Goal: Task Accomplishment & Management: Use online tool/utility

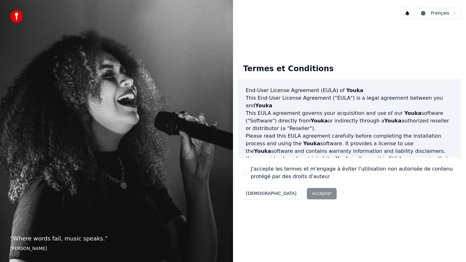
click at [282, 194] on div "Décliner Accepter" at bounding box center [288, 194] width 101 height 16
click at [245, 174] on button "J'accepte les termes et m'engage à éviter l'utilisation non autorisée de conten…" at bounding box center [245, 173] width 5 height 5
click at [307, 195] on button "Accepter" at bounding box center [322, 193] width 30 height 11
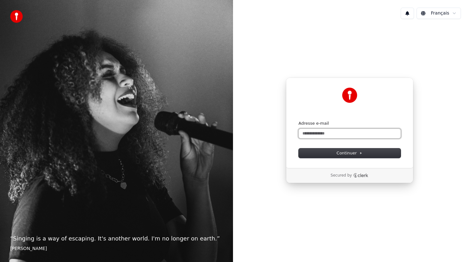
click at [328, 134] on input "Adresse e-mail" at bounding box center [350, 134] width 102 height 10
click at [299, 121] on button "submit" at bounding box center [299, 121] width 0 height 0
type input "**********"
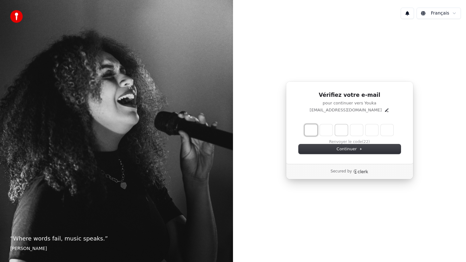
type input "*"
type input "**"
type input "*"
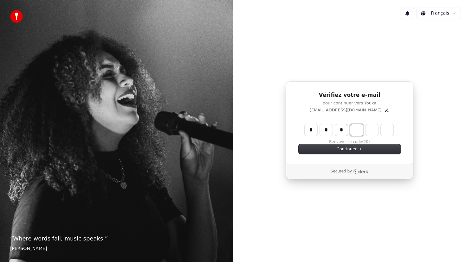
type input "***"
type input "*"
type input "****"
type input "*"
type input "*****"
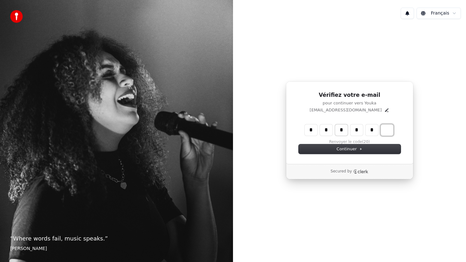
type input "*"
type input "******"
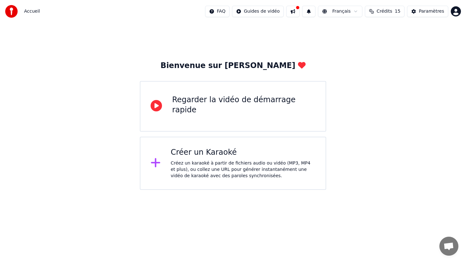
click at [267, 101] on div "Regarder la vidéo de démarrage rapide" at bounding box center [243, 105] width 143 height 20
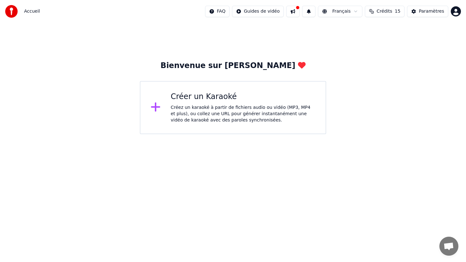
click at [231, 111] on div "Créez un karaoké à partir de fichiers audio ou vidéo (MP3, MP4 et plus), ou col…" at bounding box center [243, 114] width 145 height 19
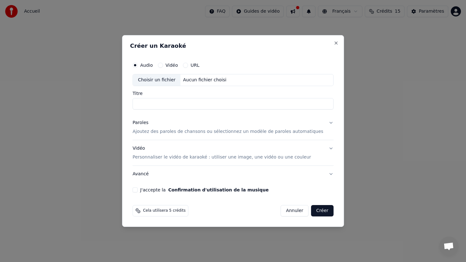
click at [163, 65] on button "Vidéo" at bounding box center [160, 65] width 5 height 5
click at [198, 81] on div "Aucun fichier choisi" at bounding box center [205, 80] width 48 height 6
click at [143, 63] on div "Audio" at bounding box center [142, 65] width 20 height 5
click at [138, 65] on button "Audio" at bounding box center [134, 65] width 5 height 5
click at [180, 81] on div "Choisir un fichier" at bounding box center [157, 79] width 48 height 11
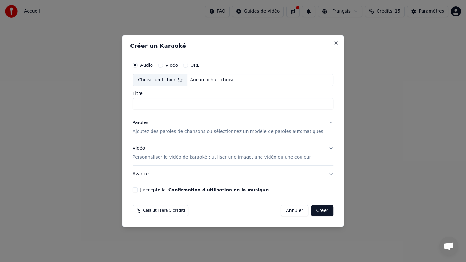
click at [185, 103] on input "Titre" at bounding box center [232, 103] width 201 height 11
click at [190, 131] on p "Ajoutez des paroles de chansons ou sélectionnez un modèle de paroles automatiqu…" at bounding box center [227, 132] width 191 height 6
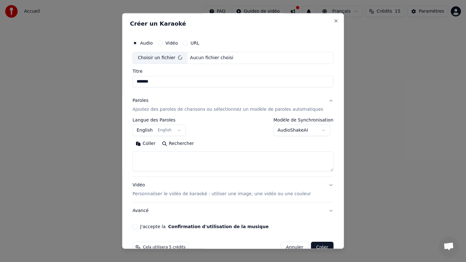
type input "**********"
click at [170, 132] on button "English English" at bounding box center [158, 130] width 53 height 11
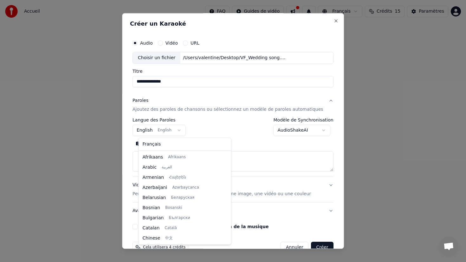
scroll to position [51, 0]
select select "**"
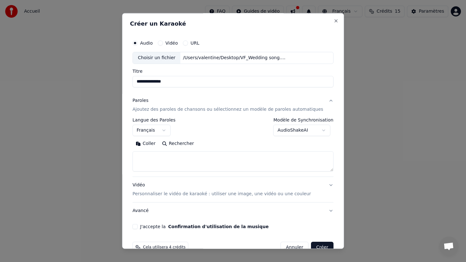
click at [159, 160] on textarea at bounding box center [232, 161] width 201 height 20
paste textarea "**********"
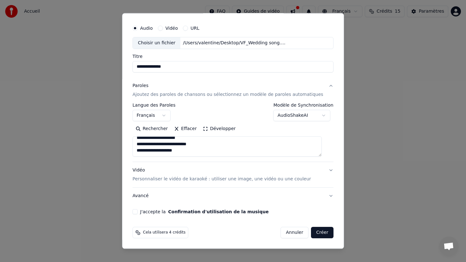
type textarea "**********"
click at [324, 170] on button "Vidéo Personnaliser le vidéo de karaoké : utiliser une image, une vidéo ou une …" at bounding box center [232, 174] width 201 height 25
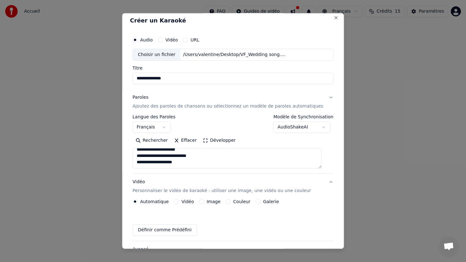
scroll to position [0, 0]
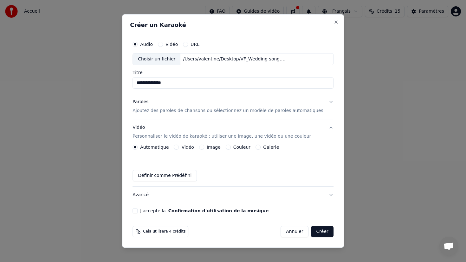
click at [179, 147] on button "Vidéo" at bounding box center [176, 147] width 5 height 5
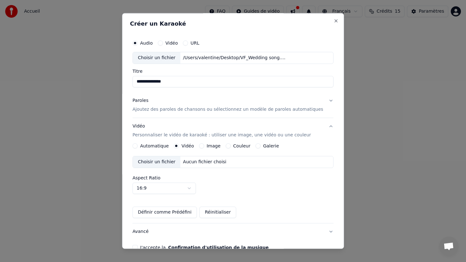
click at [146, 146] on label "Automatique" at bounding box center [154, 146] width 29 height 4
click at [138, 146] on button "Automatique" at bounding box center [134, 146] width 5 height 5
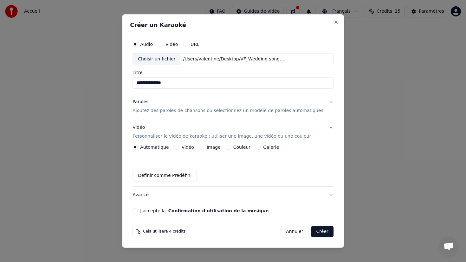
click at [138, 210] on button "J'accepte la Confirmation d'utilisation de la musique" at bounding box center [134, 211] width 5 height 5
click at [151, 196] on button "Avancé" at bounding box center [232, 195] width 201 height 16
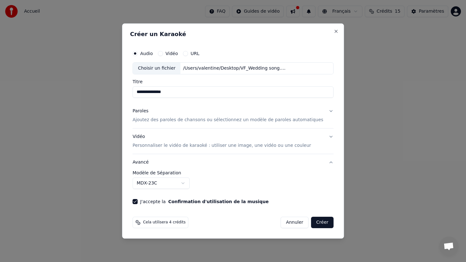
click at [138, 201] on button "J'accepte la Confirmation d'utilisation de la musique" at bounding box center [134, 201] width 5 height 5
click at [138, 203] on button "J'accepte la Confirmation d'utilisation de la musique" at bounding box center [134, 201] width 5 height 5
click at [312, 223] on button "Créer" at bounding box center [322, 222] width 22 height 11
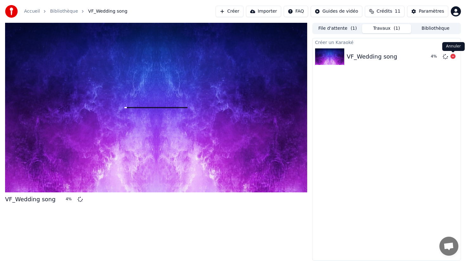
click at [450, 57] on icon at bounding box center [452, 56] width 5 height 5
click at [335, 28] on button "File d'attente ( 1 )" at bounding box center [337, 28] width 49 height 9
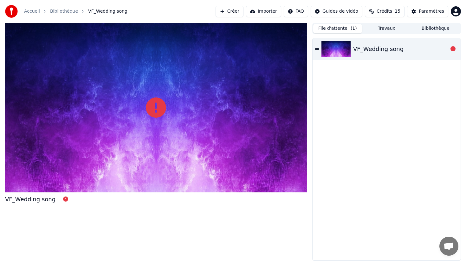
click at [31, 13] on link "Accueil" at bounding box center [32, 11] width 16 height 6
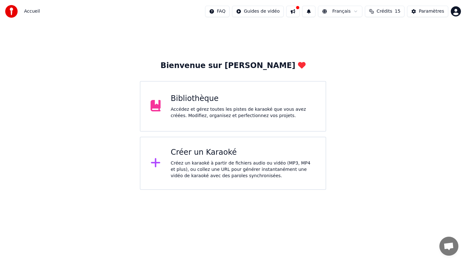
click at [222, 153] on div "Créer un Karaoké" at bounding box center [243, 153] width 145 height 10
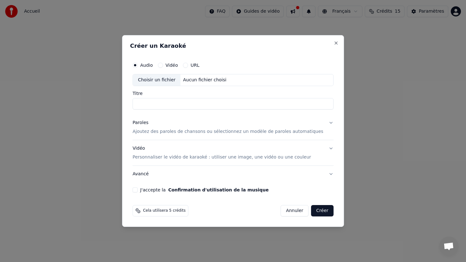
click at [169, 81] on div "Choisir un fichier" at bounding box center [157, 79] width 48 height 11
type input "**********"
click at [326, 121] on button "Paroles Ajoutez des paroles de chansons ou sélectionnez un modèle de paroles au…" at bounding box center [232, 127] width 201 height 25
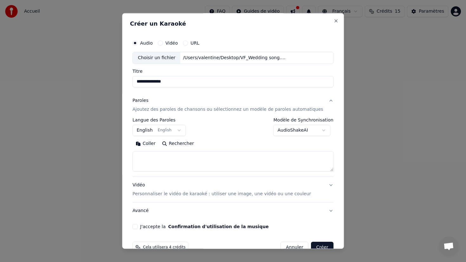
click at [181, 130] on body "**********" at bounding box center [233, 95] width 466 height 190
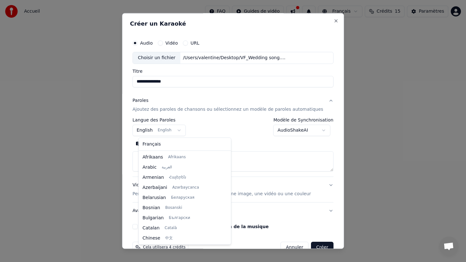
scroll to position [51, 0]
select select "**"
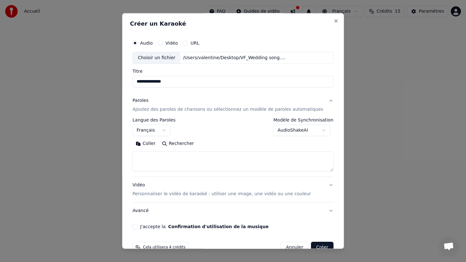
click at [159, 158] on textarea at bounding box center [232, 161] width 201 height 20
paste textarea "**********"
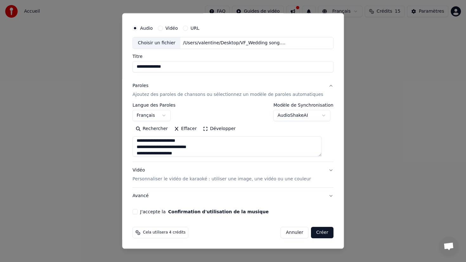
type textarea "**********"
click at [250, 185] on button "Vidéo Personnaliser le vidéo de karaoké : utiliser une image, une vidéo ou une …" at bounding box center [232, 174] width 201 height 25
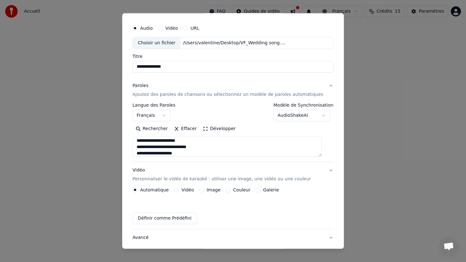
scroll to position [0, 0]
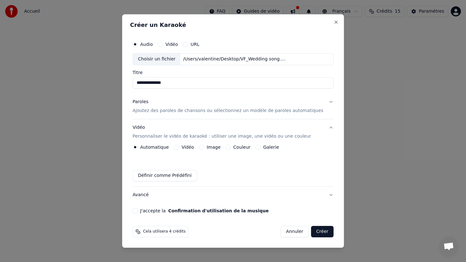
click at [185, 147] on label "Vidéo" at bounding box center [188, 147] width 12 height 4
click at [179, 147] on button "Vidéo" at bounding box center [176, 147] width 5 height 5
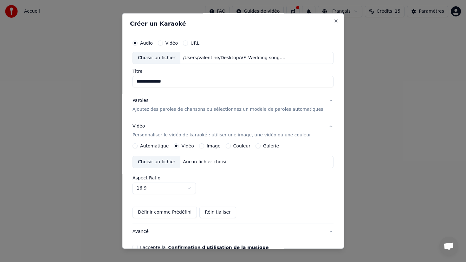
click at [204, 147] on button "Image" at bounding box center [201, 146] width 5 height 5
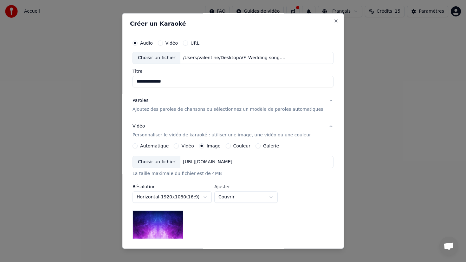
click at [177, 223] on img at bounding box center [157, 225] width 51 height 29
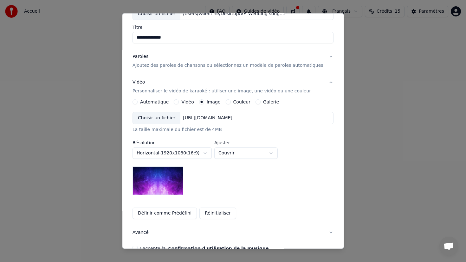
scroll to position [47, 0]
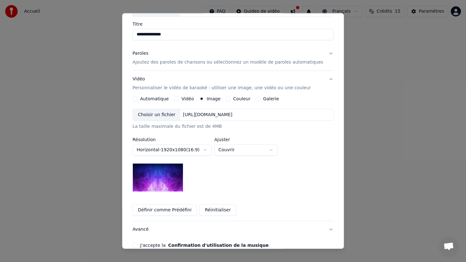
click at [202, 151] on body "**********" at bounding box center [233, 95] width 466 height 190
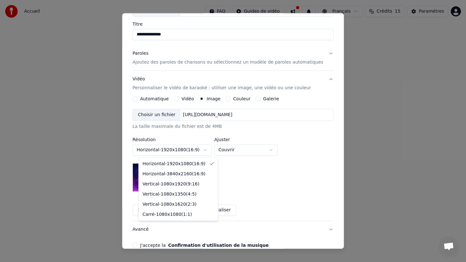
select select "*********"
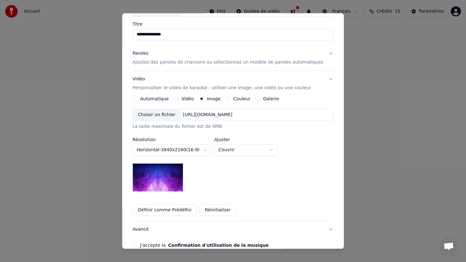
click at [231, 99] on button "Couleur" at bounding box center [228, 98] width 5 height 5
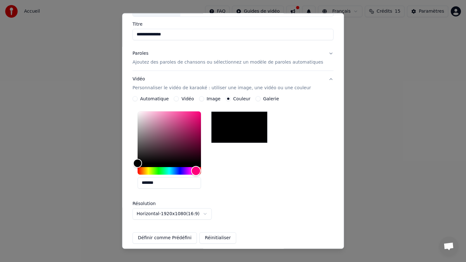
drag, startPoint x: 145, startPoint y: 170, endPoint x: 201, endPoint y: 171, distance: 56.4
click at [201, 171] on div "Hue" at bounding box center [196, 171] width 10 height 10
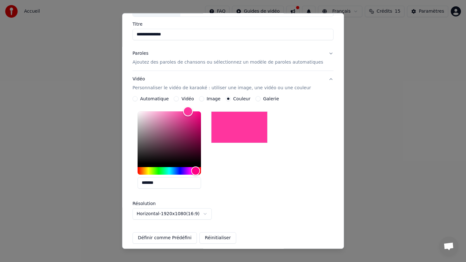
type input "*******"
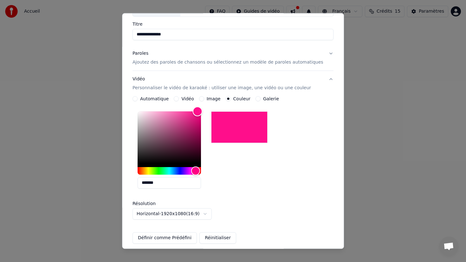
drag, startPoint x: 198, startPoint y: 112, endPoint x: 203, endPoint y: 97, distance: 15.6
click at [203, 97] on div "**********" at bounding box center [232, 170] width 201 height 148
click at [261, 165] on div "*******" at bounding box center [232, 151] width 201 height 85
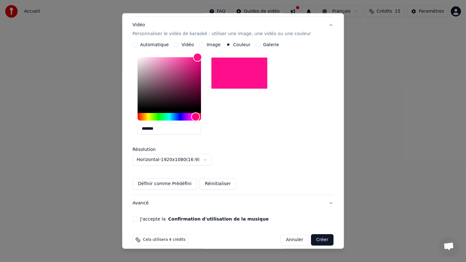
scroll to position [109, 0]
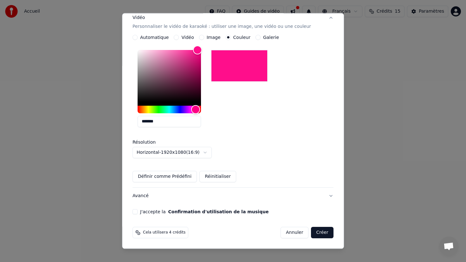
click at [138, 210] on button "J'accepte la Confirmation d'utilisation de la musique" at bounding box center [134, 211] width 5 height 5
click at [321, 233] on button "Créer" at bounding box center [322, 232] width 22 height 11
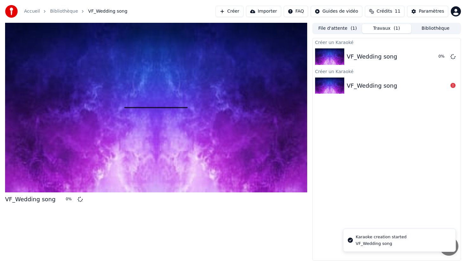
click at [391, 91] on div "VF_Wedding song" at bounding box center [386, 86] width 148 height 22
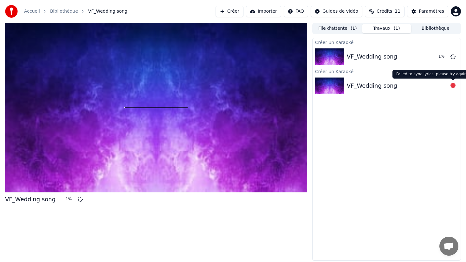
click at [452, 87] on icon at bounding box center [452, 85] width 5 height 5
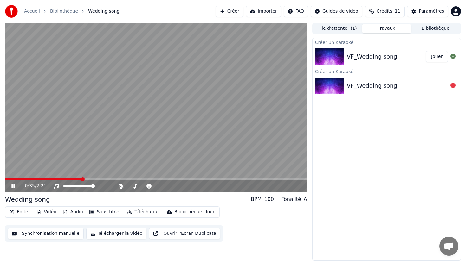
click at [27, 213] on button "Éditer" at bounding box center [20, 212] width 26 height 9
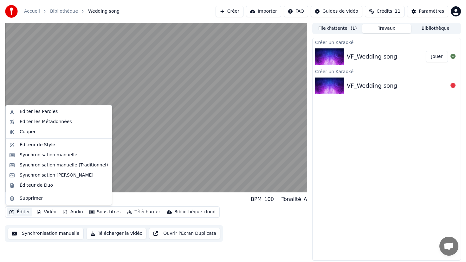
click at [134, 200] on div "Wedding song BPM 100 Tonalité A" at bounding box center [156, 199] width 302 height 9
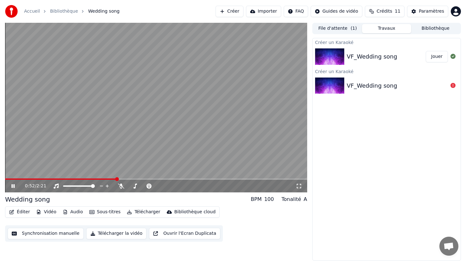
click at [113, 213] on button "Sous-titres" at bounding box center [105, 212] width 36 height 9
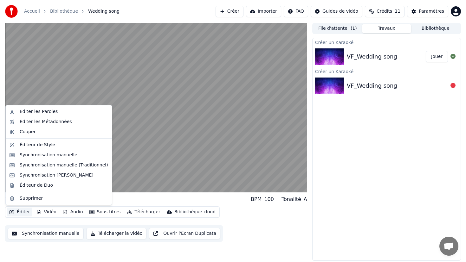
click at [29, 212] on button "Éditer" at bounding box center [20, 212] width 26 height 9
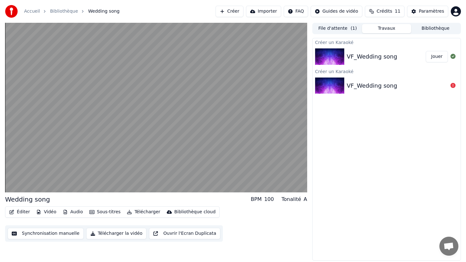
click at [13, 213] on icon "button" at bounding box center [12, 212] width 4 height 4
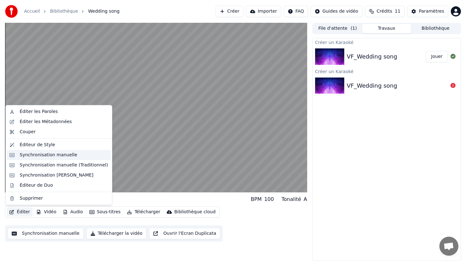
click at [45, 156] on div "Synchronisation manuelle" at bounding box center [49, 155] width 58 height 6
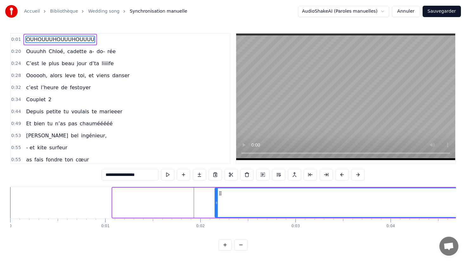
drag, startPoint x: 113, startPoint y: 205, endPoint x: 216, endPoint y: 199, distance: 102.5
click at [216, 199] on div at bounding box center [216, 203] width 3 height 29
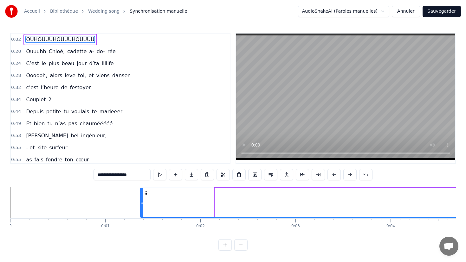
drag, startPoint x: 216, startPoint y: 201, endPoint x: 139, endPoint y: 196, distance: 76.9
click at [141, 196] on div at bounding box center [142, 203] width 3 height 29
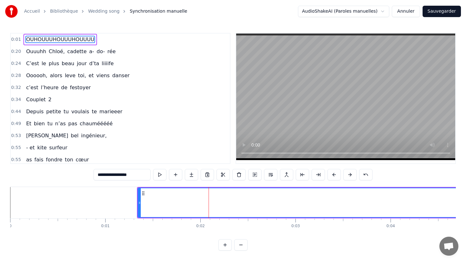
click at [227, 246] on button at bounding box center [224, 245] width 13 height 11
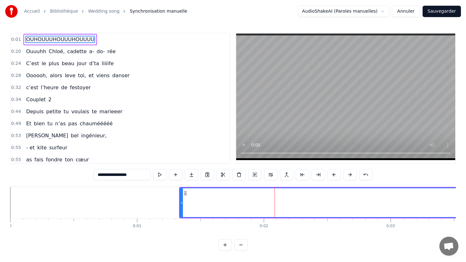
click at [227, 246] on button at bounding box center [224, 245] width 13 height 11
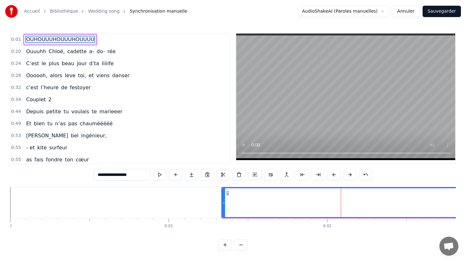
click at [218, 240] on button at bounding box center [224, 245] width 13 height 11
click at [243, 248] on button at bounding box center [240, 245] width 13 height 11
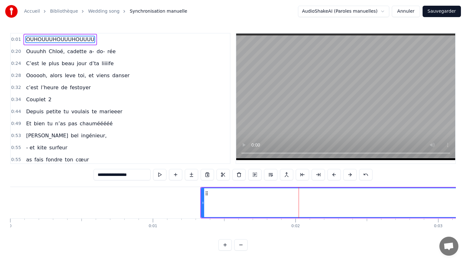
click at [243, 248] on button at bounding box center [240, 245] width 13 height 11
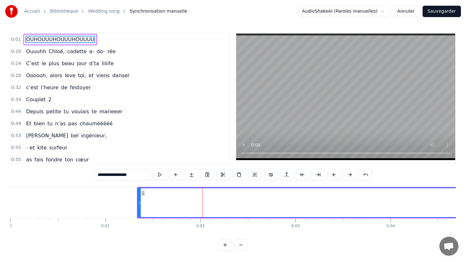
click at [243, 248] on button at bounding box center [240, 245] width 13 height 11
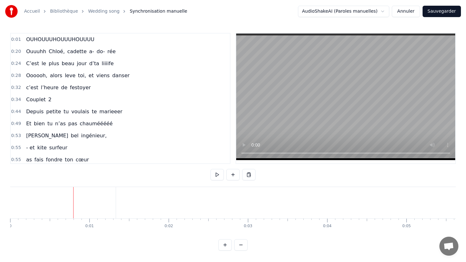
click at [242, 244] on button at bounding box center [240, 245] width 13 height 11
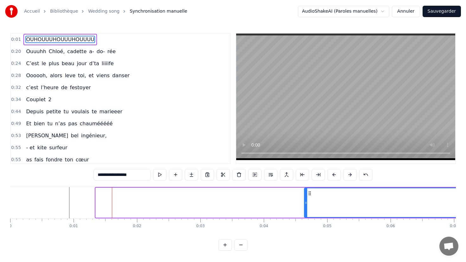
drag, startPoint x: 97, startPoint y: 204, endPoint x: 306, endPoint y: 193, distance: 208.8
click at [306, 193] on div at bounding box center [306, 203] width 3 height 29
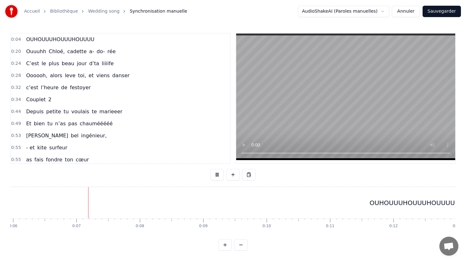
scroll to position [0, 384]
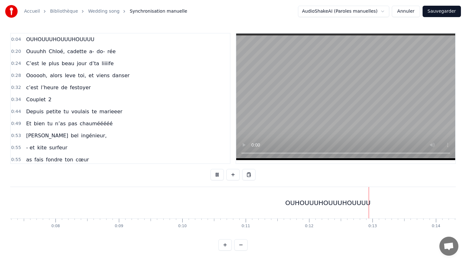
click at [239, 250] on button at bounding box center [240, 245] width 13 height 11
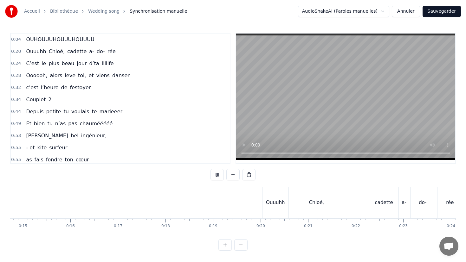
click at [239, 249] on button at bounding box center [240, 245] width 13 height 11
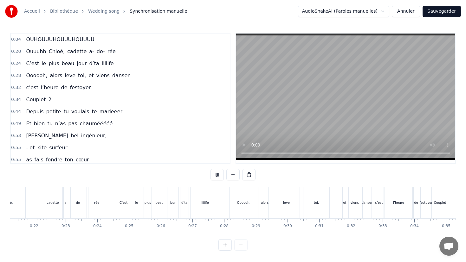
click at [239, 249] on div at bounding box center [232, 245] width 29 height 11
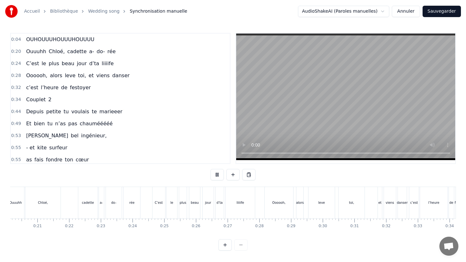
click at [239, 249] on div at bounding box center [232, 245] width 29 height 11
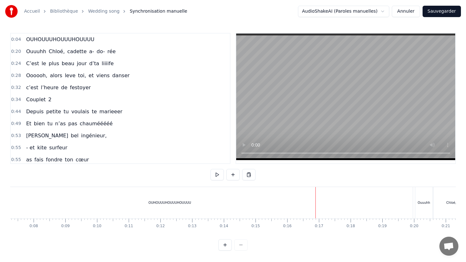
scroll to position [0, 222]
click at [434, 16] on button "Sauvegarder" at bounding box center [441, 11] width 38 height 11
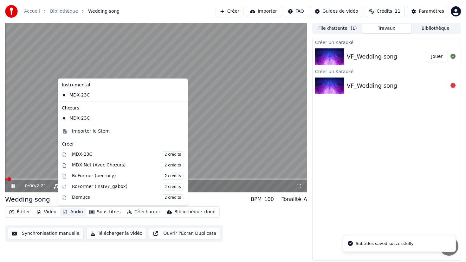
click at [74, 213] on button "Audio" at bounding box center [72, 212] width 25 height 9
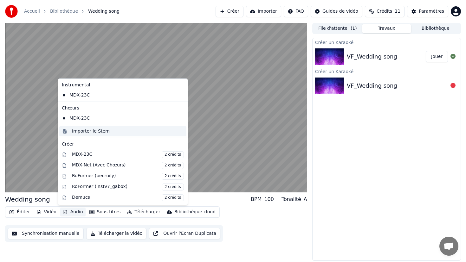
click at [99, 132] on div "Importer le Stem" at bounding box center [91, 131] width 38 height 6
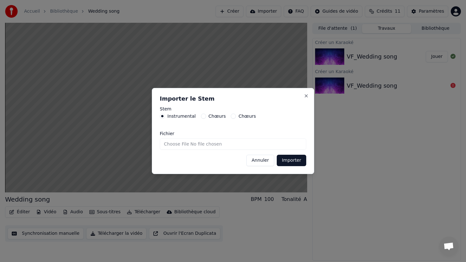
click at [209, 115] on label "Chœurs" at bounding box center [217, 116] width 17 height 4
click at [206, 115] on button "Chœurs" at bounding box center [203, 116] width 5 height 5
click at [232, 146] on input "Fichier" at bounding box center [233, 144] width 146 height 11
type input "**********"
click at [294, 164] on button "Importer" at bounding box center [291, 160] width 29 height 11
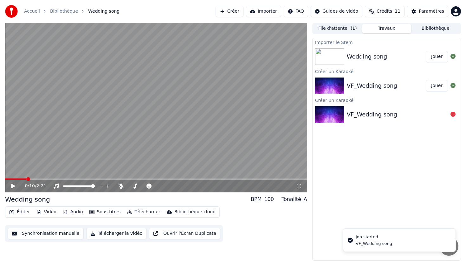
click at [26, 177] on span at bounding box center [28, 179] width 4 height 4
click at [41, 179] on span at bounding box center [156, 179] width 302 height 1
click at [37, 181] on span at bounding box center [39, 179] width 4 height 4
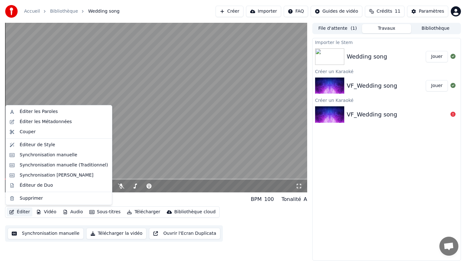
click at [19, 211] on button "Éditer" at bounding box center [20, 212] width 26 height 9
click at [54, 114] on div "Éditer les Paroles" at bounding box center [39, 112] width 38 height 6
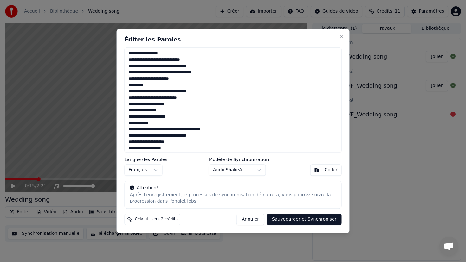
click at [183, 59] on textarea "**********" at bounding box center [233, 100] width 217 height 105
click at [162, 74] on textarea "**********" at bounding box center [233, 100] width 217 height 105
click at [202, 82] on textarea "**********" at bounding box center [233, 100] width 217 height 105
drag, startPoint x: 153, startPoint y: 86, endPoint x: 125, endPoint y: 86, distance: 27.9
click at [125, 86] on textarea "**********" at bounding box center [233, 100] width 217 height 105
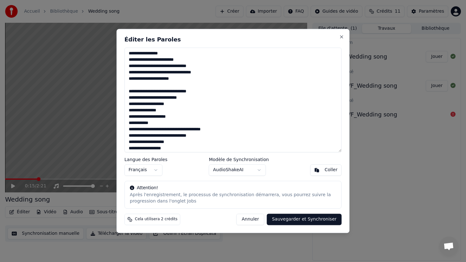
click at [198, 93] on textarea "**********" at bounding box center [233, 100] width 217 height 105
click at [172, 106] on textarea "**********" at bounding box center [233, 100] width 217 height 105
click at [133, 111] on textarea "**********" at bounding box center [233, 100] width 217 height 105
click at [131, 111] on textarea "**********" at bounding box center [233, 100] width 217 height 105
click at [131, 119] on textarea "**********" at bounding box center [233, 100] width 217 height 105
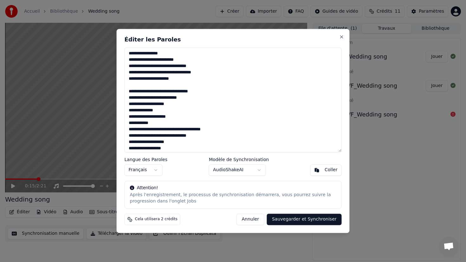
drag, startPoint x: 155, startPoint y: 126, endPoint x: 127, endPoint y: 126, distance: 28.2
click at [127, 126] on textarea "**********" at bounding box center [233, 100] width 217 height 105
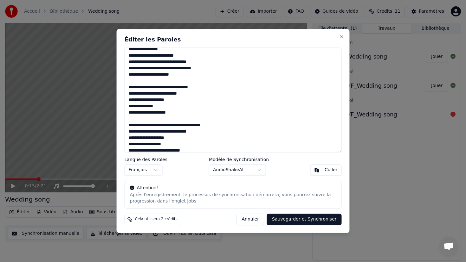
scroll to position [5, 0]
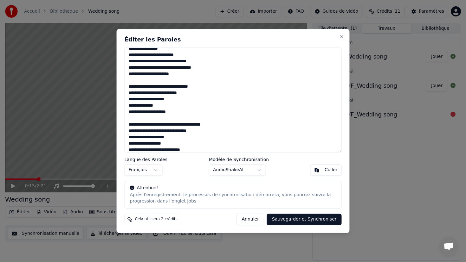
click at [184, 133] on textarea "**********" at bounding box center [233, 100] width 217 height 105
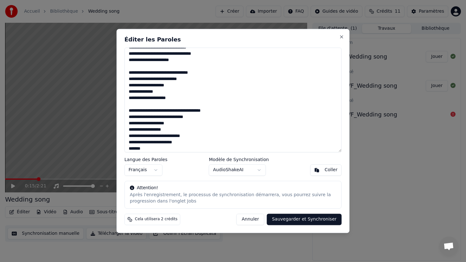
scroll to position [20, 0]
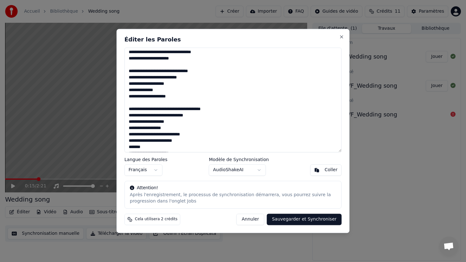
click at [168, 123] on textarea "**********" at bounding box center [233, 100] width 217 height 105
click at [128, 129] on textarea "**********" at bounding box center [233, 100] width 217 height 105
click at [200, 123] on textarea "**********" at bounding box center [233, 100] width 217 height 105
click at [172, 130] on textarea "**********" at bounding box center [233, 100] width 217 height 105
click at [177, 129] on textarea "**********" at bounding box center [233, 100] width 217 height 105
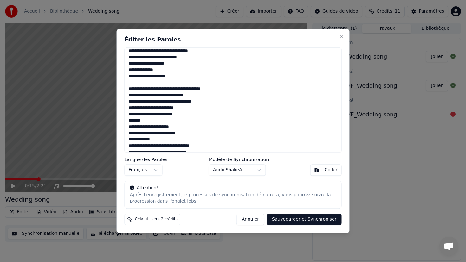
scroll to position [41, 0]
drag, startPoint x: 145, startPoint y: 120, endPoint x: 129, endPoint y: 120, distance: 15.8
click at [129, 120] on textarea "**********" at bounding box center [233, 100] width 217 height 105
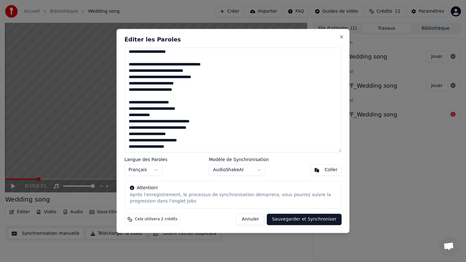
scroll to position [66, 0]
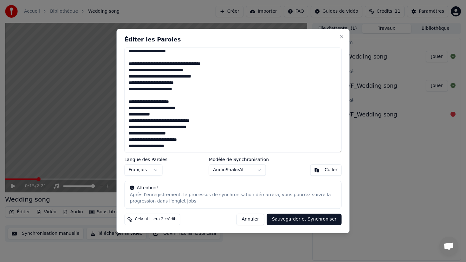
click at [181, 122] on textarea "**********" at bounding box center [233, 100] width 217 height 105
click at [197, 128] on textarea "**********" at bounding box center [233, 100] width 217 height 105
click at [164, 147] on textarea "**********" at bounding box center [233, 100] width 217 height 105
click at [163, 140] on textarea "**********" at bounding box center [233, 100] width 217 height 105
type textarea "**********"
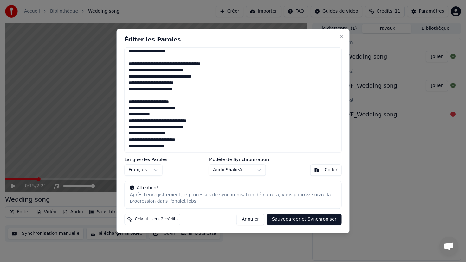
click at [235, 172] on body "Accueil Bibliothèque Wedding song Créer Importer FAQ Guides de vidéo Crédits 11…" at bounding box center [233, 131] width 466 height 262
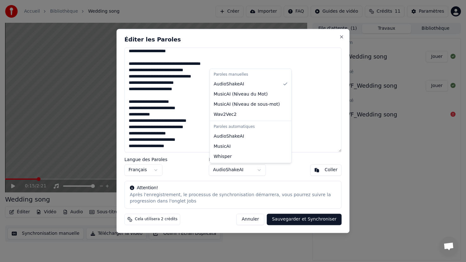
click at [235, 173] on body "Accueil Bibliothèque Wedding song Créer Importer FAQ Guides de vidéo Crédits 11…" at bounding box center [233, 131] width 466 height 262
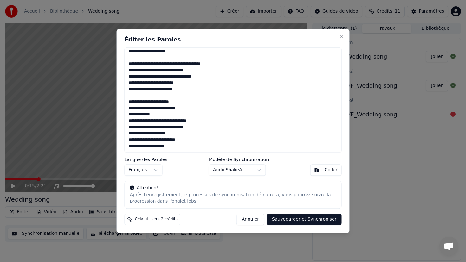
click at [302, 222] on button "Sauvegarder et Synchroniser" at bounding box center [304, 219] width 75 height 11
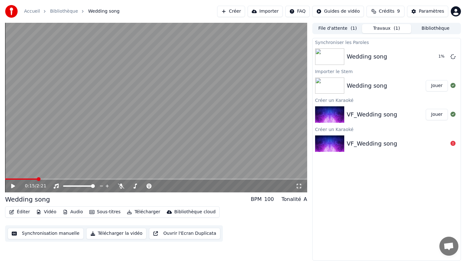
click at [58, 234] on button "Synchronisation manuelle" at bounding box center [46, 233] width 76 height 11
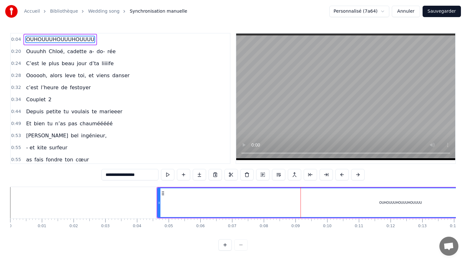
click at [96, 54] on span "do-" at bounding box center [101, 51] width 10 height 7
type input "***"
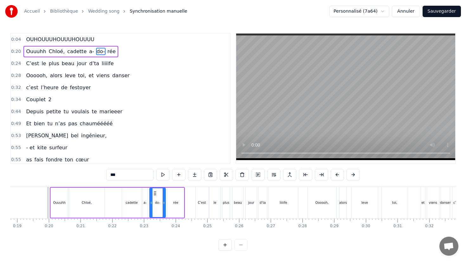
scroll to position [0, 601]
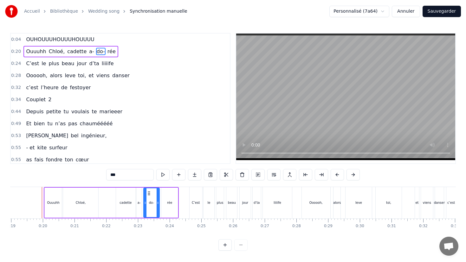
click at [89, 54] on div "[PERSON_NAME], cadette a- do- rée" at bounding box center [70, 51] width 94 height 11
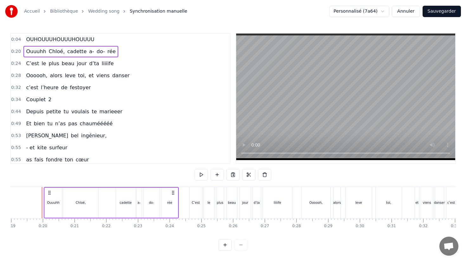
click at [88, 54] on span "a-" at bounding box center [91, 51] width 6 height 7
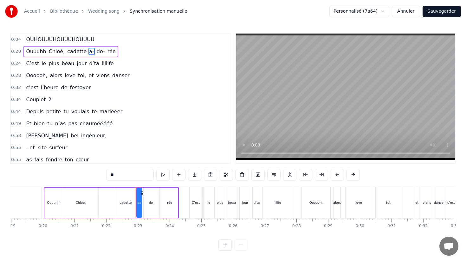
click at [88, 54] on span "a-" at bounding box center [91, 51] width 6 height 7
click at [416, 11] on button "Annuler" at bounding box center [406, 11] width 28 height 11
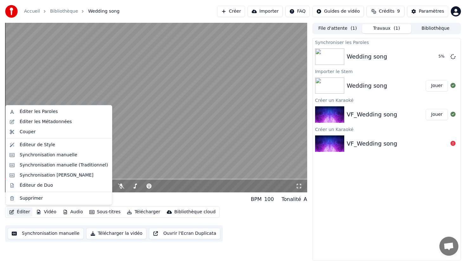
click at [23, 211] on button "Éditer" at bounding box center [20, 212] width 26 height 9
click at [69, 112] on div "Éditer les Paroles" at bounding box center [64, 112] width 88 height 6
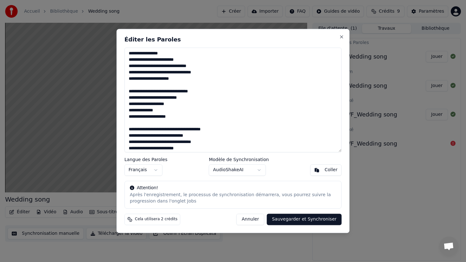
scroll to position [66, 0]
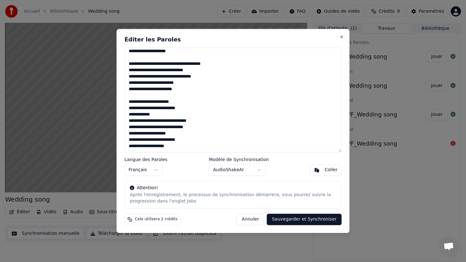
click at [285, 221] on button "Sauvegarder et Synchroniser" at bounding box center [304, 219] width 75 height 11
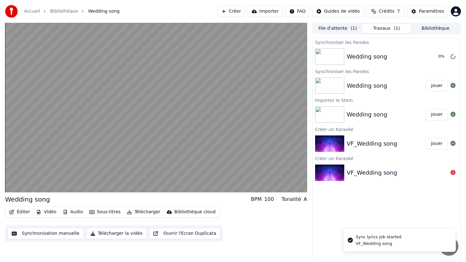
click at [285, 221] on div "Éditer Vidéo Audio Sous-titres Télécharger Bibliothèque cloud Synchronisation m…" at bounding box center [156, 224] width 302 height 35
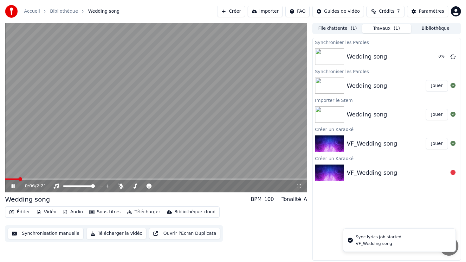
click at [264, 61] on video at bounding box center [156, 108] width 302 height 170
click at [26, 215] on button "Éditer" at bounding box center [20, 212] width 26 height 9
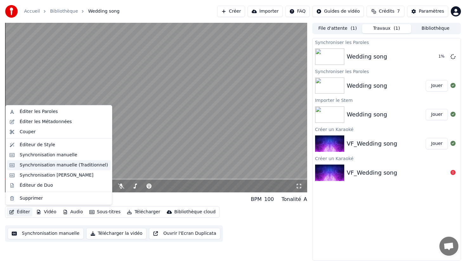
click at [59, 164] on div "Synchronisation manuelle (Traditionnel)" at bounding box center [64, 165] width 88 height 6
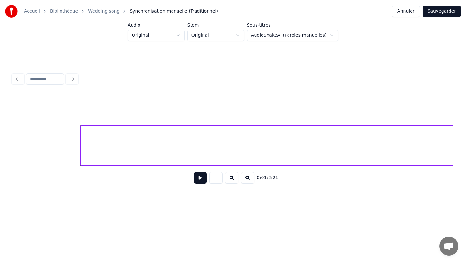
click at [199, 180] on button at bounding box center [200, 177] width 13 height 11
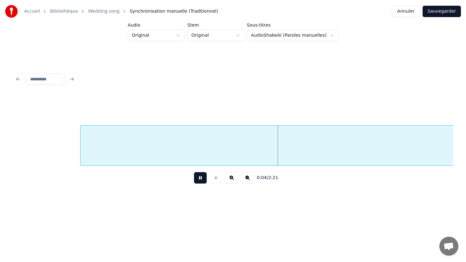
click at [244, 177] on button at bounding box center [247, 177] width 13 height 11
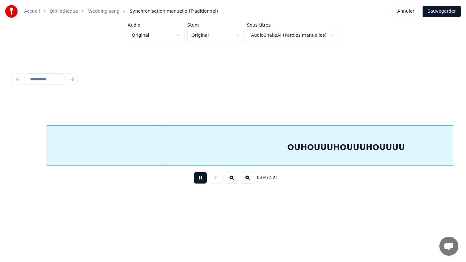
click at [244, 177] on button at bounding box center [247, 177] width 13 height 11
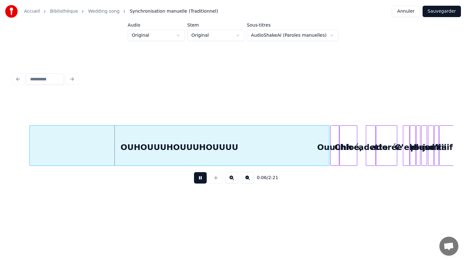
click at [243, 178] on button at bounding box center [247, 177] width 13 height 11
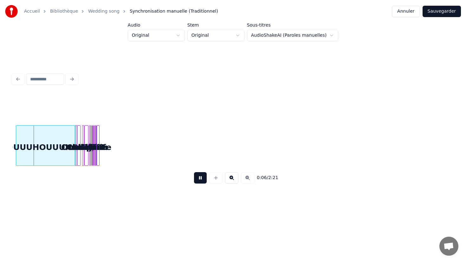
click at [243, 178] on div "0:06 / 2:21" at bounding box center [233, 178] width 430 height 14
click at [35, 13] on link "Accueil" at bounding box center [32, 11] width 16 height 6
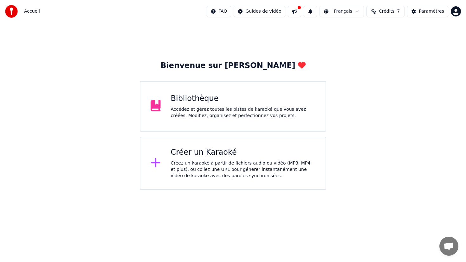
click at [212, 93] on div "Bibliothèque Accédez et gérez toutes les pistes de karaoké que vous avez créées…" at bounding box center [233, 106] width 186 height 51
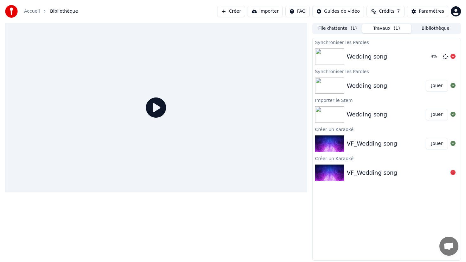
click at [375, 57] on div "Wedding song" at bounding box center [367, 56] width 40 height 9
click at [355, 57] on div "Wedding song" at bounding box center [367, 56] width 40 height 9
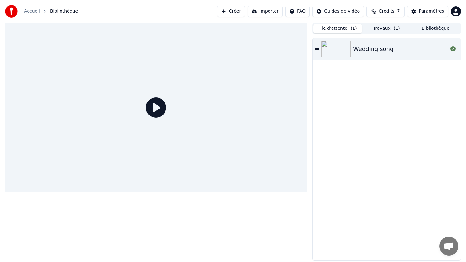
click at [351, 28] on span "( 1 )" at bounding box center [354, 28] width 6 height 6
click at [374, 29] on button "Travaux ( 1 )" at bounding box center [386, 28] width 49 height 9
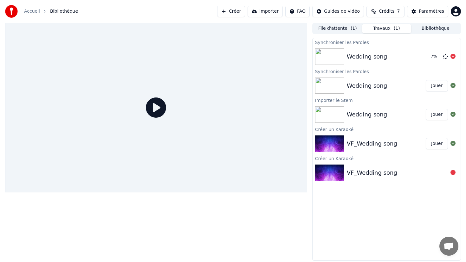
click at [380, 61] on div "Wedding song" at bounding box center [367, 56] width 40 height 9
click at [156, 110] on icon at bounding box center [156, 108] width 20 height 20
click at [426, 30] on button "Bibliothèque" at bounding box center [435, 28] width 49 height 9
click at [389, 30] on button "Travaux ( 1 )" at bounding box center [386, 28] width 49 height 9
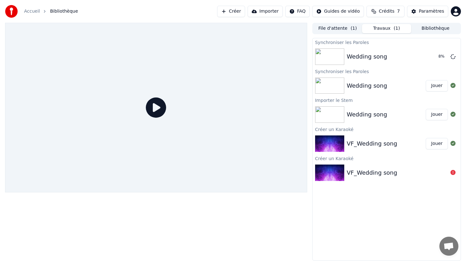
click at [433, 88] on button "Jouer" at bounding box center [437, 85] width 22 height 11
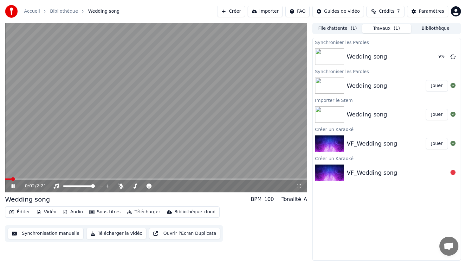
click at [426, 80] on button "Jouer" at bounding box center [437, 85] width 22 height 11
click at [15, 185] on icon at bounding box center [17, 186] width 15 height 5
click at [23, 213] on button "Éditer" at bounding box center [20, 212] width 26 height 9
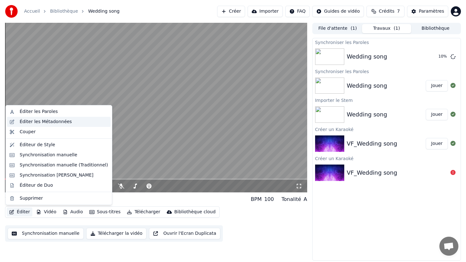
click at [45, 122] on div "Éditer les Métadonnées" at bounding box center [46, 122] width 52 height 6
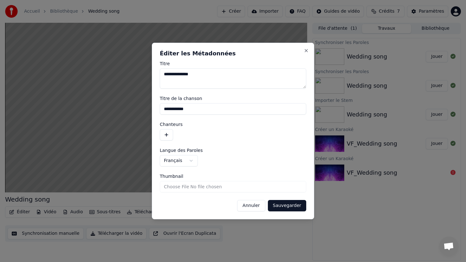
click at [191, 78] on textarea "**********" at bounding box center [233, 78] width 146 height 20
click at [183, 78] on textarea "**********" at bounding box center [233, 78] width 146 height 20
click at [306, 52] on button "Close" at bounding box center [306, 50] width 5 height 5
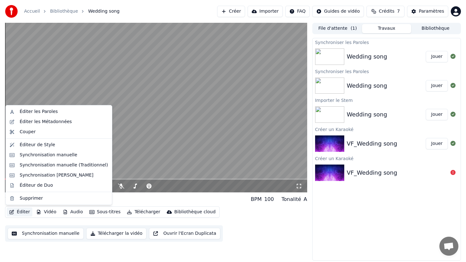
click at [23, 213] on button "Éditer" at bounding box center [20, 212] width 26 height 9
click at [36, 158] on div "Synchronisation manuelle" at bounding box center [49, 155] width 58 height 6
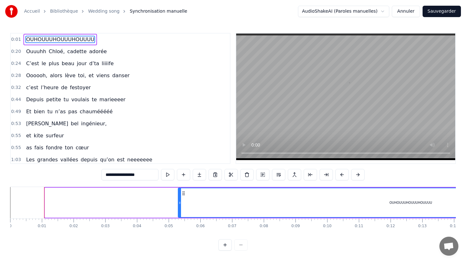
drag, startPoint x: 46, startPoint y: 203, endPoint x: 179, endPoint y: 204, distance: 133.1
click at [179, 204] on icon at bounding box center [179, 203] width 3 height 5
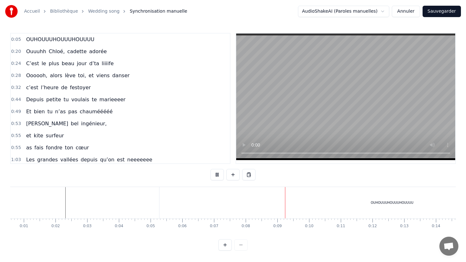
scroll to position [0, 20]
click at [241, 246] on div at bounding box center [232, 245] width 29 height 11
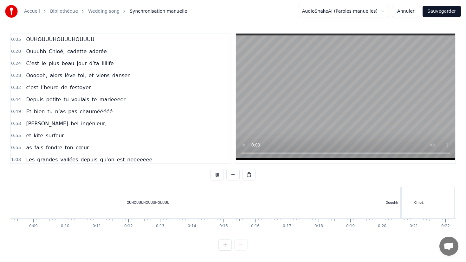
scroll to position [0, 270]
click at [251, 203] on div "OUHOUUUHOUUUHOUUUU" at bounding box center [140, 202] width 465 height 31
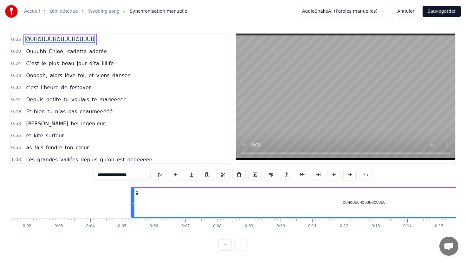
scroll to position [0, 22]
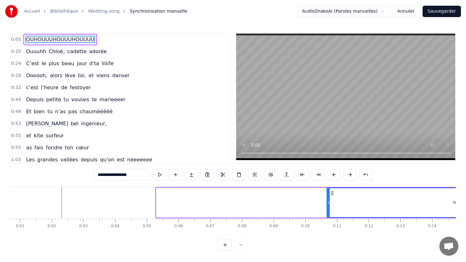
drag, startPoint x: 157, startPoint y: 203, endPoint x: 328, endPoint y: 201, distance: 170.8
click at [328, 201] on icon at bounding box center [328, 203] width 3 height 5
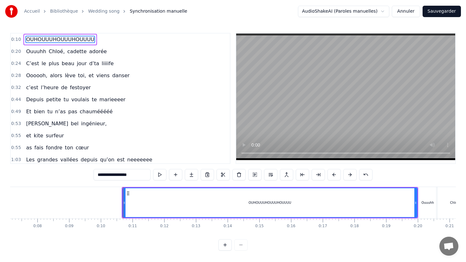
scroll to position [0, 257]
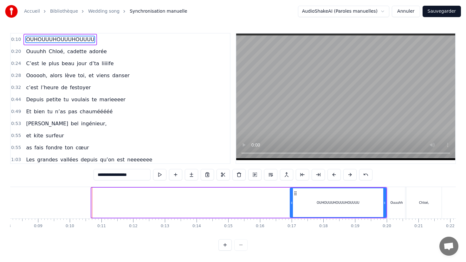
drag, startPoint x: 92, startPoint y: 203, endPoint x: 291, endPoint y: 195, distance: 198.6
click at [291, 195] on div at bounding box center [291, 203] width 3 height 29
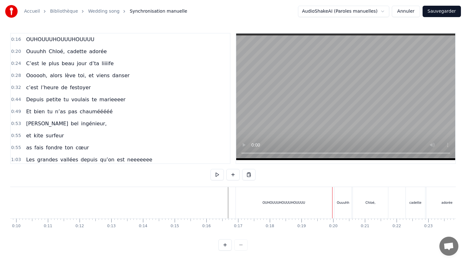
scroll to position [0, 326]
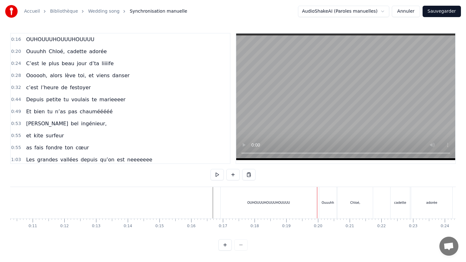
click at [331, 201] on div "Ouuuhh" at bounding box center [327, 203] width 13 height 5
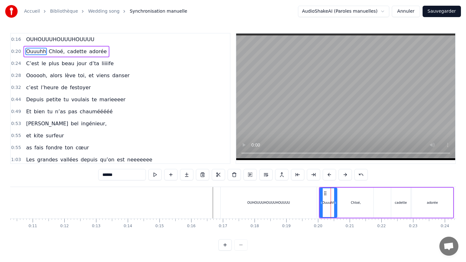
click at [305, 203] on div "OUHOUUUHOUUUHOUUUU" at bounding box center [269, 202] width 96 height 31
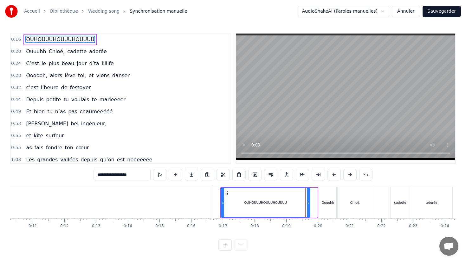
drag, startPoint x: 315, startPoint y: 203, endPoint x: 308, endPoint y: 203, distance: 7.3
click at [308, 203] on icon at bounding box center [308, 203] width 3 height 5
click at [305, 203] on icon at bounding box center [305, 203] width 3 height 5
click at [249, 185] on div "**********" at bounding box center [233, 142] width 446 height 218
click at [248, 197] on div "OUHOUUUHOUUUHOUUUU" at bounding box center [264, 203] width 85 height 29
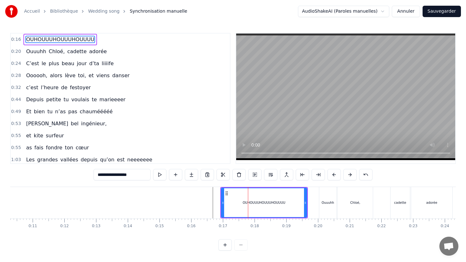
drag, startPoint x: 325, startPoint y: 126, endPoint x: 325, endPoint y: 113, distance: 12.7
click at [325, 113] on video at bounding box center [345, 97] width 219 height 127
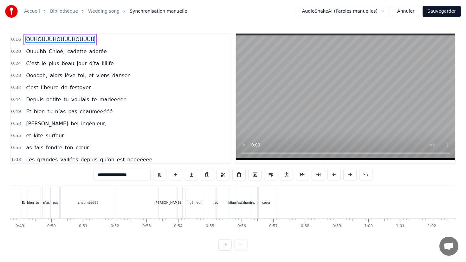
scroll to position [0, 1545]
click at [265, 196] on div "cœur" at bounding box center [264, 202] width 15 height 31
type input "****"
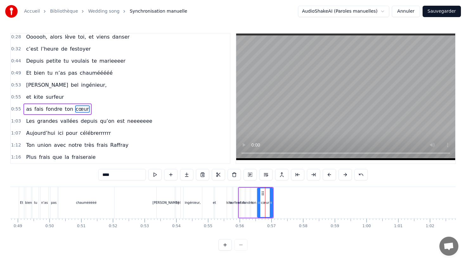
scroll to position [49, 0]
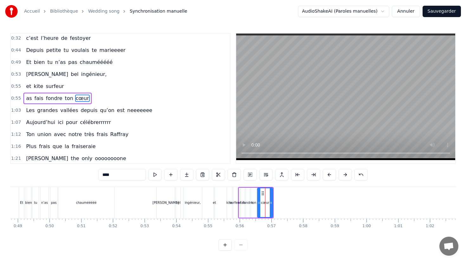
click at [222, 247] on button at bounding box center [224, 245] width 13 height 11
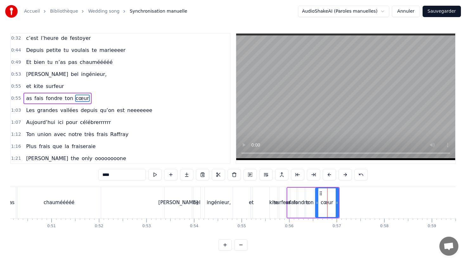
scroll to position [0, 2380]
click at [145, 184] on div "0:16 OUHOUUUHOUUUHOUUUU 0:20 [PERSON_NAME], [PERSON_NAME] 0:24 C’est le plus be…" at bounding box center [233, 142] width 446 height 218
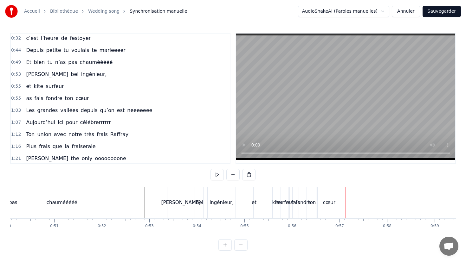
click at [290, 203] on div "as" at bounding box center [290, 202] width 5 height 7
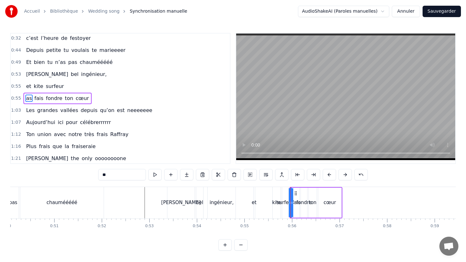
click at [227, 247] on button at bounding box center [224, 245] width 13 height 11
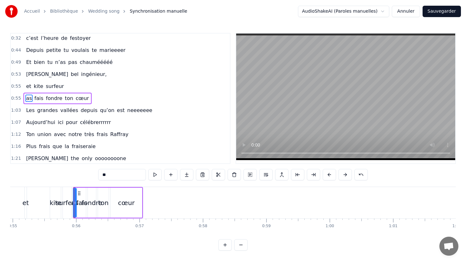
scroll to position [0, 3516]
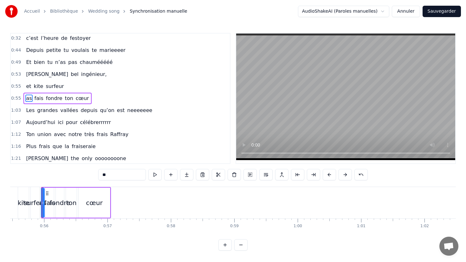
click at [225, 245] on button at bounding box center [224, 245] width 13 height 11
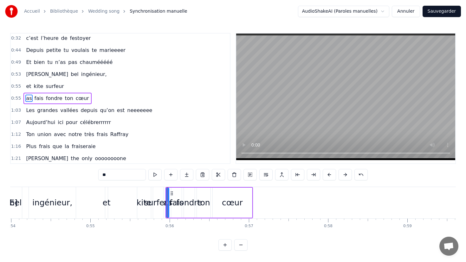
scroll to position [0, 4277]
click at [250, 201] on div "cœur" at bounding box center [232, 203] width 39 height 30
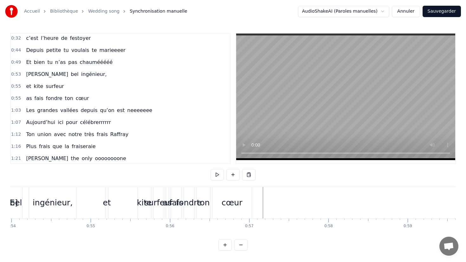
click at [174, 235] on div "0:16 OUHOUUUHOUUUHOUUUU 0:20 [PERSON_NAME], [PERSON_NAME] 0:24 C’est le plus be…" at bounding box center [233, 142] width 446 height 218
click at [165, 209] on div "et kite surfeur" at bounding box center [135, 202] width 60 height 31
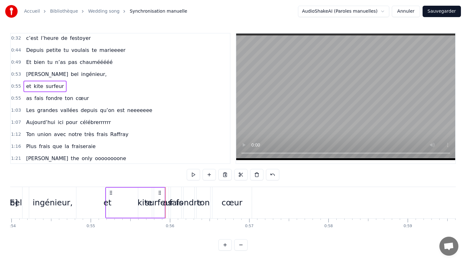
click at [168, 208] on div "as" at bounding box center [167, 203] width 9 height 12
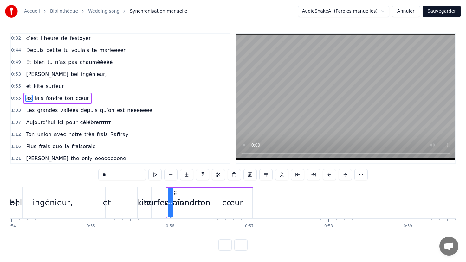
drag, startPoint x: 169, startPoint y: 204, endPoint x: 180, endPoint y: 203, distance: 10.8
click at [180, 203] on div "as fais fondre ton cœur" at bounding box center [209, 202] width 87 height 31
click at [162, 178] on div "0:16 OUHOUUUHOUUUHOUUUU 0:20 [PERSON_NAME], [PERSON_NAME] 0:24 C’est le plus be…" at bounding box center [233, 142] width 446 height 218
click at [161, 191] on div "surfeur" at bounding box center [158, 202] width 10 height 31
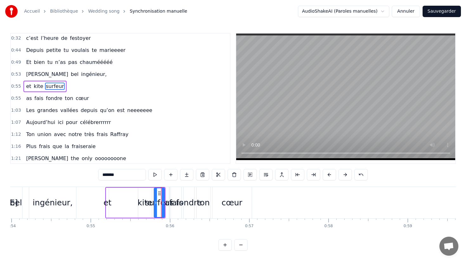
scroll to position [37, 0]
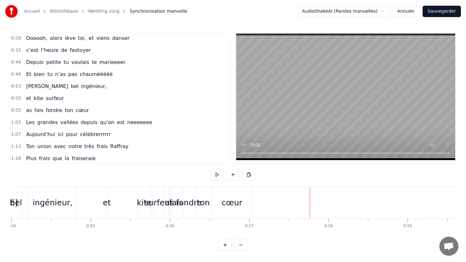
click at [244, 202] on div "cœur" at bounding box center [231, 202] width 39 height 31
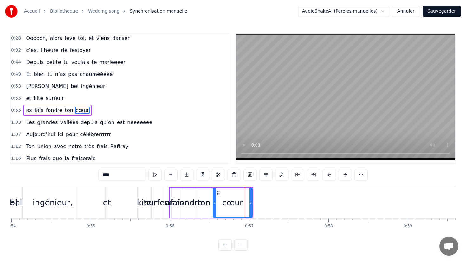
scroll to position [49, 0]
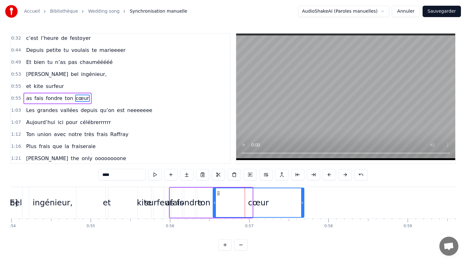
drag, startPoint x: 251, startPoint y: 202, endPoint x: 309, endPoint y: 200, distance: 57.7
click at [304, 200] on div at bounding box center [302, 203] width 3 height 29
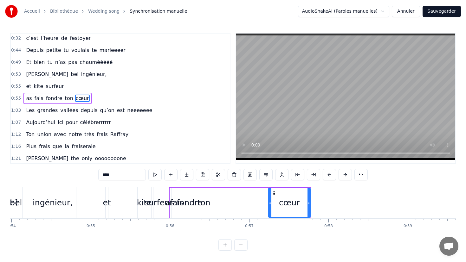
drag, startPoint x: 214, startPoint y: 201, endPoint x: 270, endPoint y: 201, distance: 55.5
click at [270, 201] on icon at bounding box center [270, 203] width 3 height 5
click at [219, 203] on div "as fais fondre ton cœur" at bounding box center [240, 202] width 142 height 31
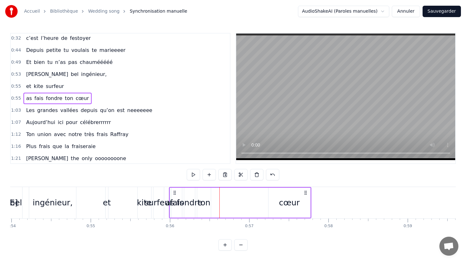
click at [207, 202] on div "ton" at bounding box center [203, 203] width 13 height 12
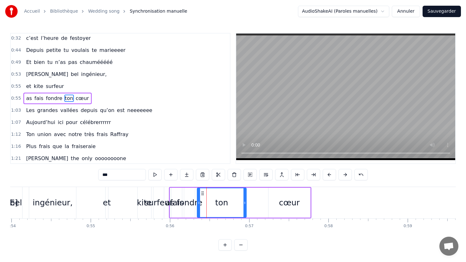
drag, startPoint x: 209, startPoint y: 203, endPoint x: 245, endPoint y: 203, distance: 35.5
click at [245, 203] on icon at bounding box center [244, 203] width 3 height 5
drag, startPoint x: 199, startPoint y: 202, endPoint x: 226, endPoint y: 201, distance: 27.3
click at [225, 202] on icon at bounding box center [224, 203] width 3 height 5
click at [202, 203] on div "as fais fondre ton cœur" at bounding box center [240, 202] width 142 height 31
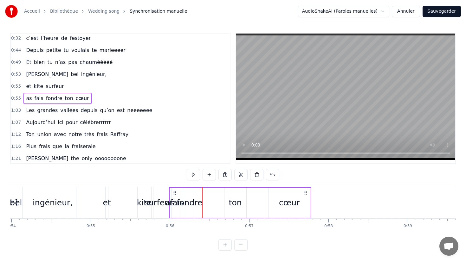
click at [193, 203] on div "fondre" at bounding box center [190, 203] width 26 height 12
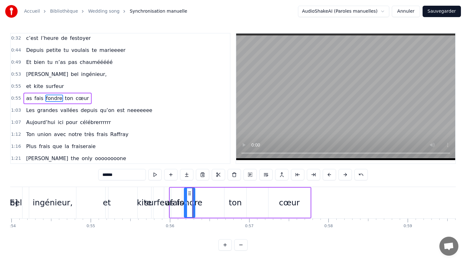
click at [199, 204] on div "fondre" at bounding box center [190, 203] width 26 height 12
click at [207, 205] on div "as fais fondre ton cœur" at bounding box center [240, 202] width 142 height 31
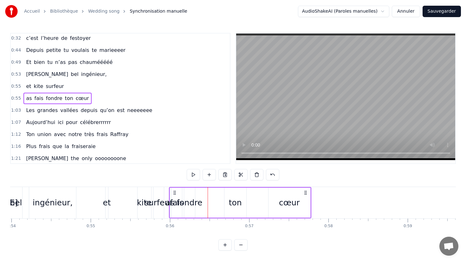
click at [189, 204] on div "fondre" at bounding box center [190, 203] width 26 height 12
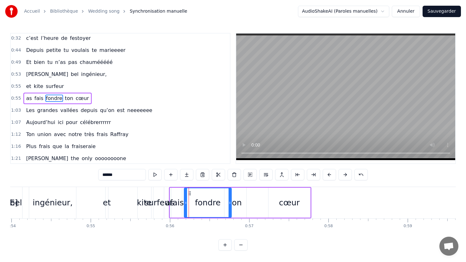
drag, startPoint x: 192, startPoint y: 204, endPoint x: 229, endPoint y: 202, distance: 36.5
click at [229, 202] on icon at bounding box center [230, 203] width 3 height 5
drag, startPoint x: 186, startPoint y: 204, endPoint x: 197, endPoint y: 204, distance: 11.4
click at [194, 204] on icon at bounding box center [192, 203] width 3 height 5
click at [177, 204] on div "fais" at bounding box center [177, 203] width 14 height 12
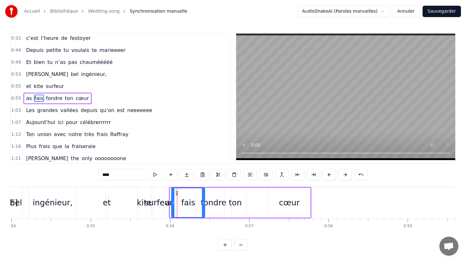
drag, startPoint x: 181, startPoint y: 203, endPoint x: 204, endPoint y: 203, distance: 22.8
click at [204, 203] on icon at bounding box center [203, 203] width 3 height 5
drag, startPoint x: 172, startPoint y: 203, endPoint x: 182, endPoint y: 203, distance: 9.8
click at [182, 203] on icon at bounding box center [181, 203] width 3 height 5
click at [171, 205] on div "as" at bounding box center [169, 203] width 9 height 12
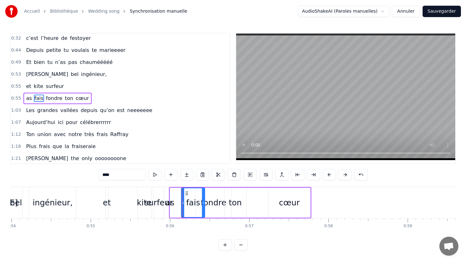
type input "**"
drag, startPoint x: 172, startPoint y: 203, endPoint x: 182, endPoint y: 203, distance: 9.8
click at [182, 203] on div "as fais fondre ton cœur" at bounding box center [240, 202] width 142 height 31
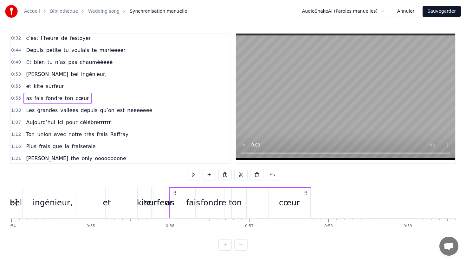
click at [162, 194] on div "surfeur" at bounding box center [158, 202] width 10 height 31
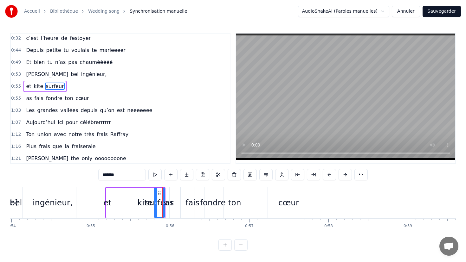
scroll to position [37, 0]
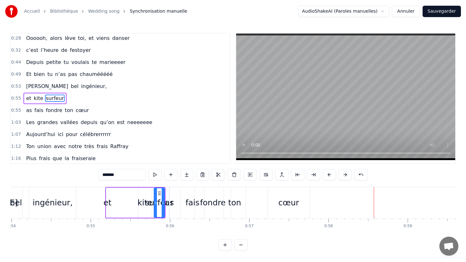
click at [297, 204] on div "cœur" at bounding box center [288, 203] width 21 height 12
type input "****"
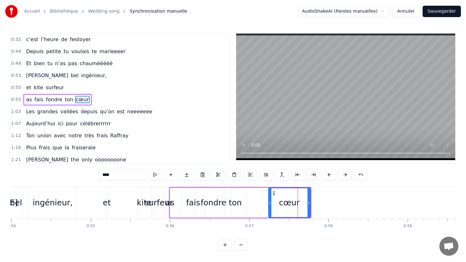
scroll to position [49, 0]
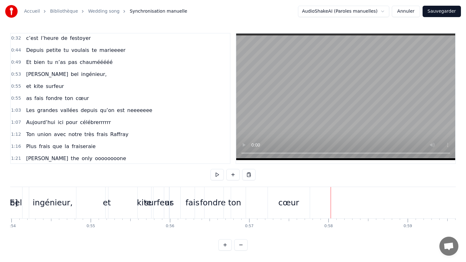
click at [306, 205] on div "cœur" at bounding box center [289, 202] width 42 height 31
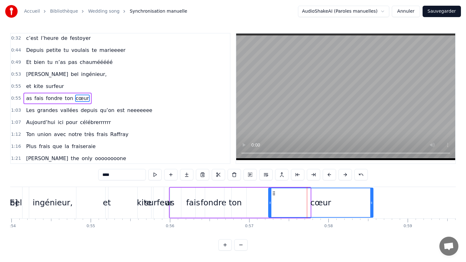
drag, startPoint x: 309, startPoint y: 203, endPoint x: 372, endPoint y: 200, distance: 62.8
click at [372, 200] on div at bounding box center [371, 203] width 3 height 29
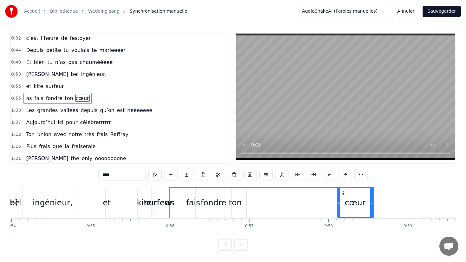
drag, startPoint x: 270, startPoint y: 204, endPoint x: 338, endPoint y: 202, distance: 68.8
click at [338, 202] on icon at bounding box center [339, 203] width 3 height 5
click at [237, 204] on div "ton" at bounding box center [235, 203] width 13 height 12
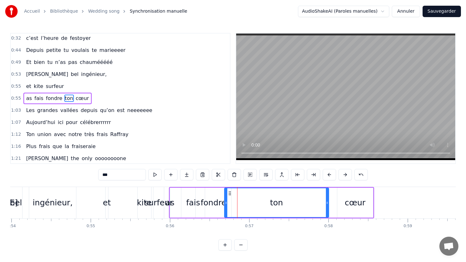
drag, startPoint x: 245, startPoint y: 202, endPoint x: 327, endPoint y: 203, distance: 81.8
click at [327, 203] on icon at bounding box center [327, 203] width 3 height 5
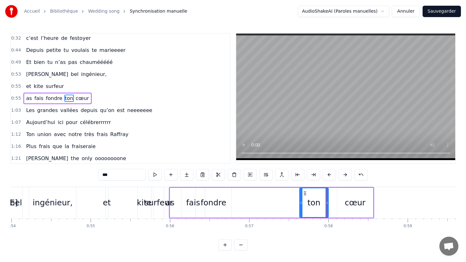
drag, startPoint x: 226, startPoint y: 205, endPoint x: 301, endPoint y: 207, distance: 75.1
click at [301, 207] on div at bounding box center [301, 203] width 3 height 29
click at [224, 201] on div "fondre" at bounding box center [213, 203] width 35 height 30
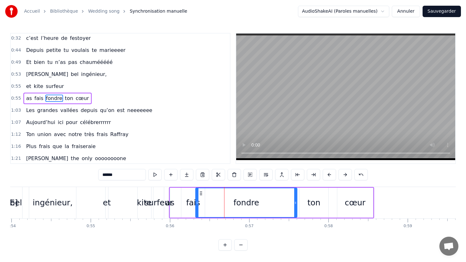
drag, startPoint x: 230, startPoint y: 202, endPoint x: 295, endPoint y: 202, distance: 65.6
click at [295, 202] on icon at bounding box center [295, 203] width 3 height 5
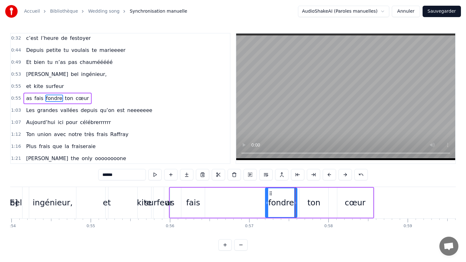
drag, startPoint x: 197, startPoint y: 203, endPoint x: 267, endPoint y: 205, distance: 69.7
click at [267, 205] on icon at bounding box center [267, 203] width 3 height 5
click at [204, 203] on div "fais" at bounding box center [193, 203] width 24 height 30
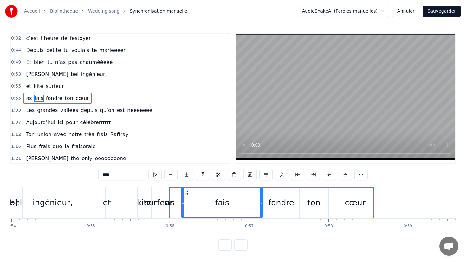
drag, startPoint x: 203, startPoint y: 203, endPoint x: 261, endPoint y: 203, distance: 58.0
click at [261, 203] on icon at bounding box center [261, 203] width 3 height 5
drag, startPoint x: 183, startPoint y: 203, endPoint x: 226, endPoint y: 203, distance: 43.4
click at [226, 204] on icon at bounding box center [226, 203] width 3 height 5
click at [157, 190] on div "surfeur" at bounding box center [158, 202] width 10 height 31
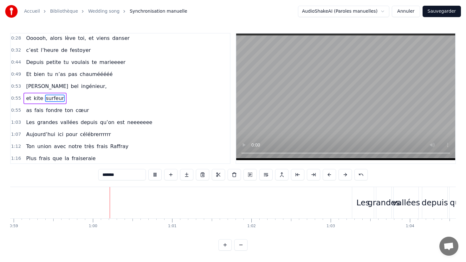
scroll to position [0, 4679]
click at [242, 245] on button at bounding box center [240, 245] width 13 height 11
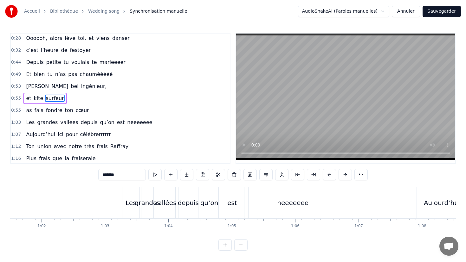
scroll to position [0, 3902]
click at [133, 206] on div "grandes" at bounding box center [144, 203] width 26 height 10
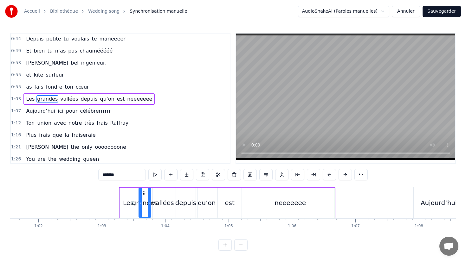
scroll to position [61, 0]
click at [123, 203] on div "Les" at bounding box center [128, 203] width 11 height 10
type input "***"
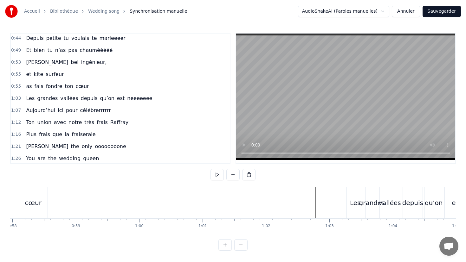
scroll to position [0, 3645]
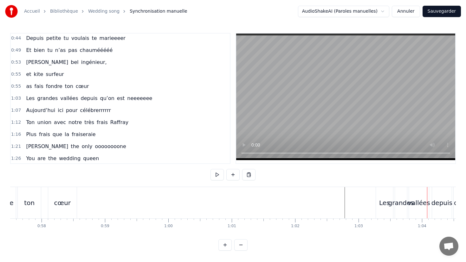
click at [384, 205] on div "Les" at bounding box center [384, 203] width 11 height 10
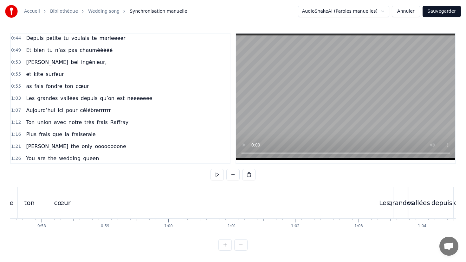
drag, startPoint x: 240, startPoint y: 197, endPoint x: 210, endPoint y: 197, distance: 29.2
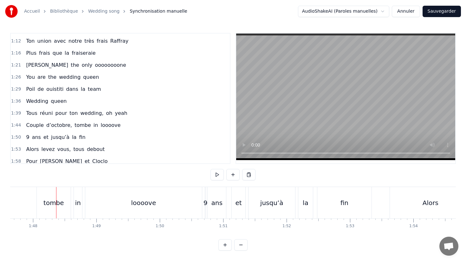
scroll to position [147, 0]
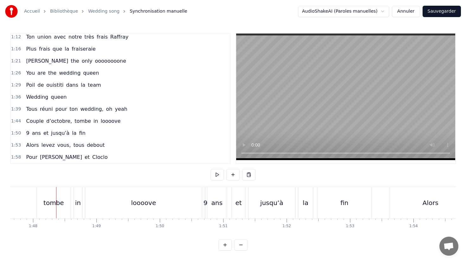
click at [83, 122] on span "tombe" at bounding box center [83, 121] width 18 height 7
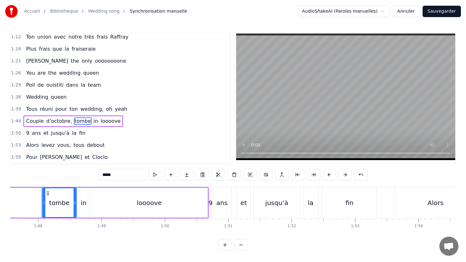
scroll to position [0, 6818]
click at [82, 121] on span "tombe" at bounding box center [83, 121] width 18 height 7
click at [81, 121] on span "tombe" at bounding box center [83, 121] width 18 height 7
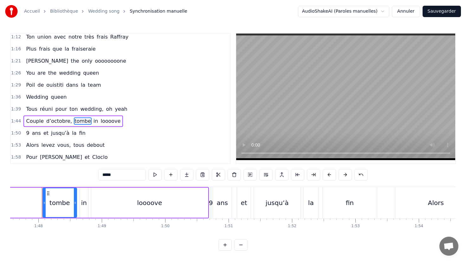
click at [81, 121] on span "tombe" at bounding box center [83, 121] width 18 height 7
click at [443, 15] on button "Sauvegarder" at bounding box center [441, 11] width 38 height 11
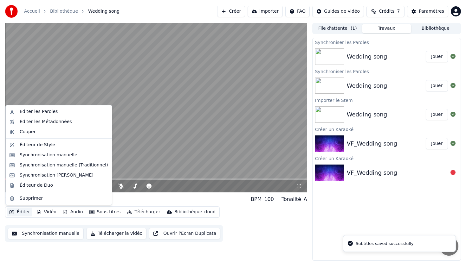
click at [18, 213] on button "Éditer" at bounding box center [20, 212] width 26 height 9
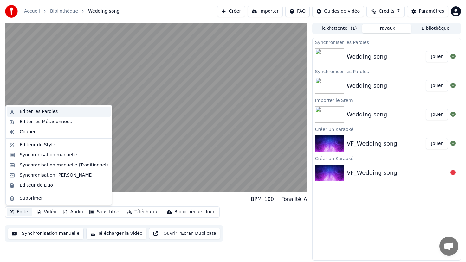
click at [44, 113] on div "Éditer les Paroles" at bounding box center [39, 112] width 38 height 6
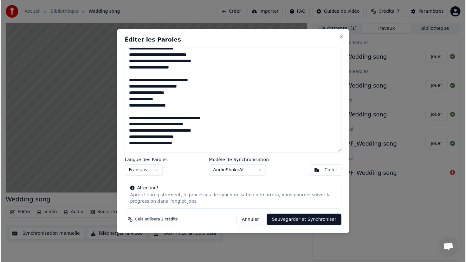
scroll to position [66, 0]
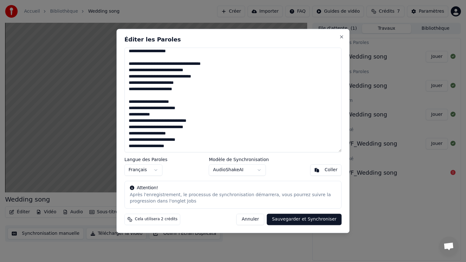
click at [179, 128] on textarea "**********" at bounding box center [233, 100] width 217 height 105
click at [202, 121] on textarea "**********" at bounding box center [233, 100] width 217 height 105
drag, startPoint x: 226, startPoint y: 65, endPoint x: 208, endPoint y: 65, distance: 18.1
click at [208, 65] on textarea "**********" at bounding box center [233, 100] width 217 height 105
click at [163, 85] on textarea "**********" at bounding box center [233, 100] width 217 height 105
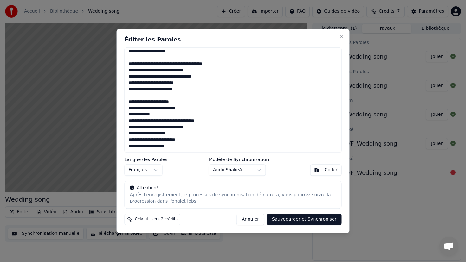
click at [161, 117] on textarea "**********" at bounding box center [233, 100] width 217 height 105
click at [149, 123] on textarea "**********" at bounding box center [233, 100] width 217 height 105
type textarea "**********"
click at [304, 223] on button "Sauvegarder et Synchroniser" at bounding box center [304, 219] width 75 height 11
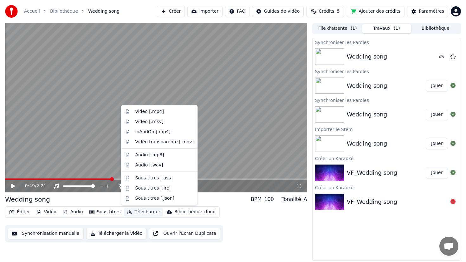
click at [141, 212] on button "Télécharger" at bounding box center [143, 212] width 38 height 9
click at [160, 111] on div "Vidéo [.mp4]" at bounding box center [149, 112] width 29 height 6
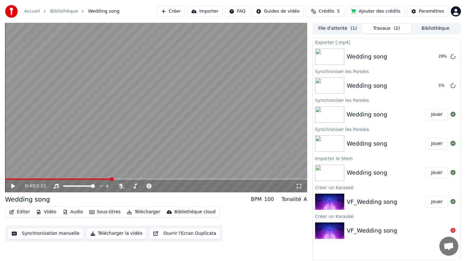
click at [444, 29] on button "Bibliothèque" at bounding box center [435, 28] width 49 height 9
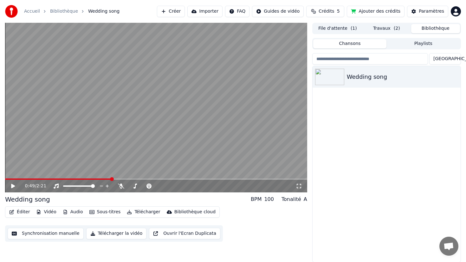
click at [390, 32] on button "Travaux ( 2 )" at bounding box center [386, 28] width 49 height 9
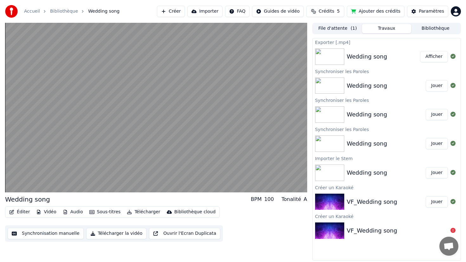
click at [437, 56] on button "Afficher" at bounding box center [434, 56] width 28 height 11
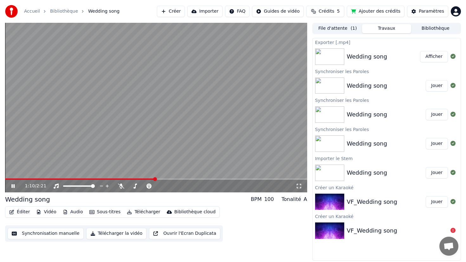
click at [420, 51] on button "Afficher" at bounding box center [434, 56] width 28 height 11
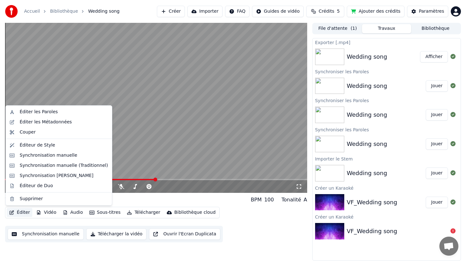
click at [24, 213] on button "Éditer" at bounding box center [20, 212] width 26 height 9
click at [43, 117] on div "Éditer les Paroles" at bounding box center [59, 112] width 104 height 10
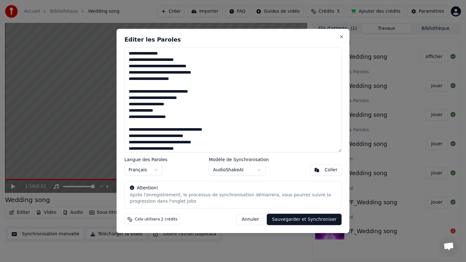
click at [261, 221] on button "Annuler" at bounding box center [250, 219] width 28 height 11
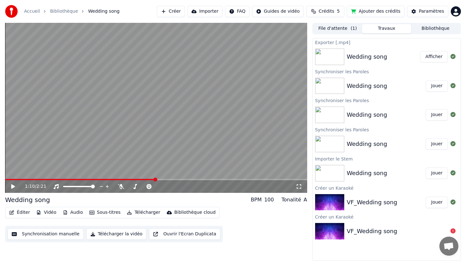
click at [403, 86] on div "Wedding song" at bounding box center [386, 85] width 79 height 9
click at [387, 85] on div "Wedding song" at bounding box center [386, 85] width 79 height 9
click at [440, 87] on button "Jouer" at bounding box center [437, 85] width 22 height 11
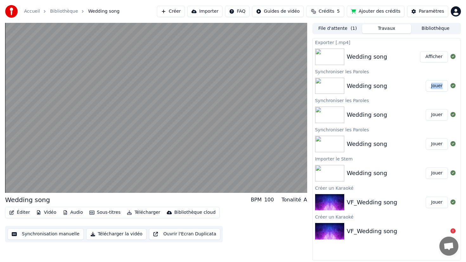
click at [24, 202] on div "Wedding song" at bounding box center [27, 199] width 45 height 9
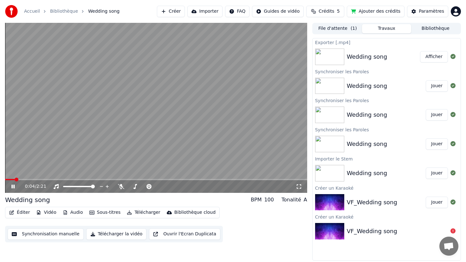
click at [16, 184] on icon at bounding box center [17, 186] width 15 height 5
click at [424, 31] on button "Bibliothèque" at bounding box center [435, 28] width 49 height 9
click at [399, 28] on button "Travaux" at bounding box center [386, 28] width 49 height 9
click at [108, 211] on button "Sous-titres" at bounding box center [105, 212] width 36 height 9
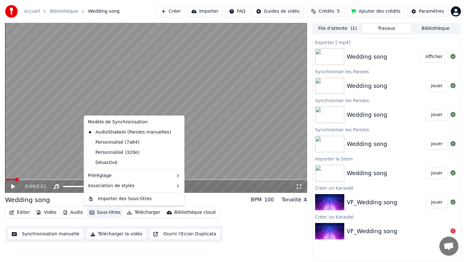
click at [108, 213] on button "Sous-titres" at bounding box center [105, 212] width 36 height 9
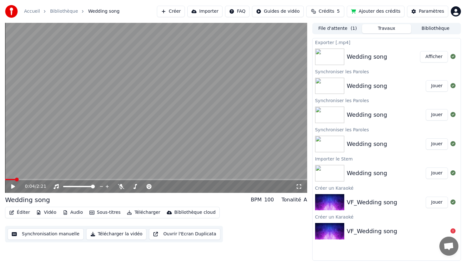
click at [23, 212] on button "Éditer" at bounding box center [20, 212] width 26 height 9
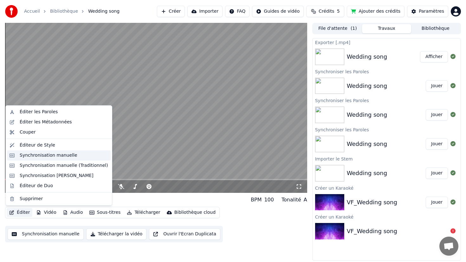
click at [50, 158] on div "Synchronisation manuelle" at bounding box center [59, 155] width 104 height 10
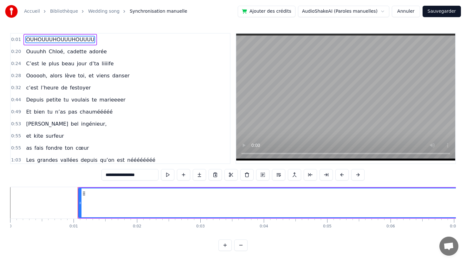
click at [407, 14] on button "Annuler" at bounding box center [406, 11] width 28 height 11
